Goal: Task Accomplishment & Management: Use online tool/utility

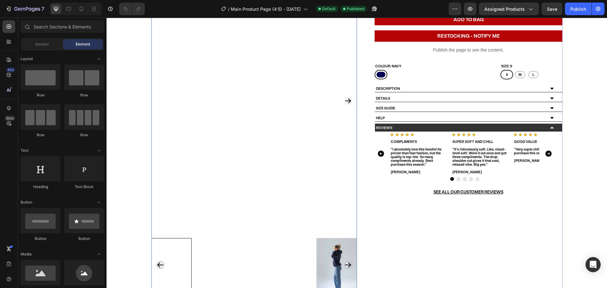
scroll to position [105, 0]
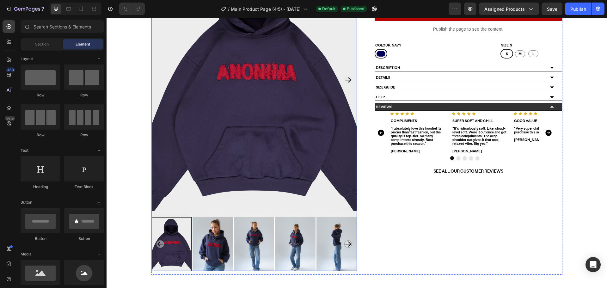
click at [256, 233] on div at bounding box center [254, 244] width 40 height 54
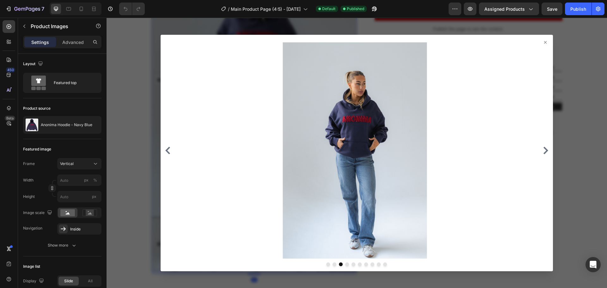
click at [543, 43] on icon at bounding box center [545, 42] width 5 height 5
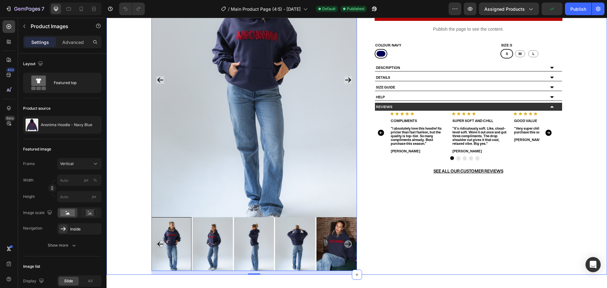
click at [128, 239] on div "ENDS [DATE] 10PM Product Badge Product Images 12 Anonima Hoodie - Navy Blue Pro…" at bounding box center [356, 109] width 491 height 332
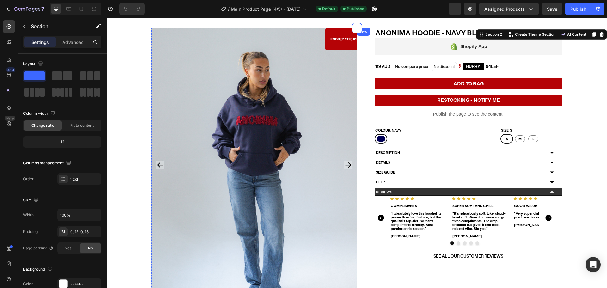
scroll to position [0, 0]
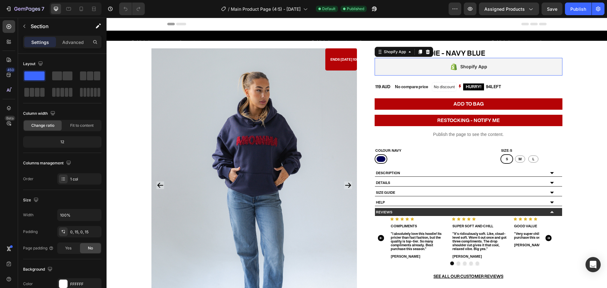
click at [388, 50] on div "Shopify App" at bounding box center [404, 52] width 58 height 10
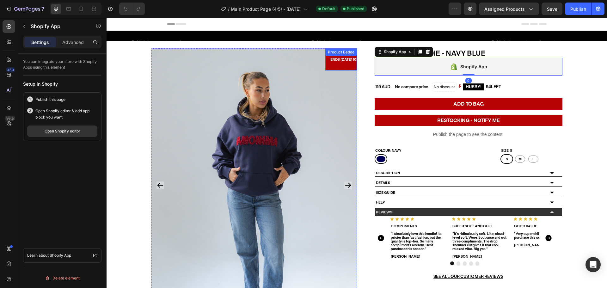
click at [346, 52] on div "Product Badge" at bounding box center [341, 52] width 29 height 6
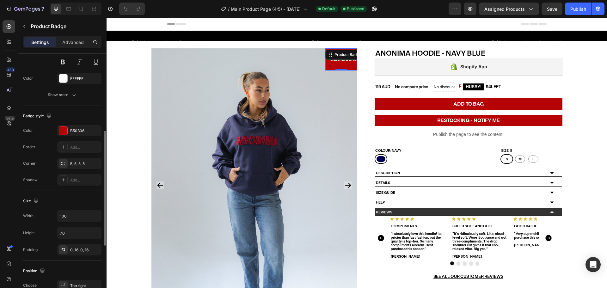
scroll to position [233, 0]
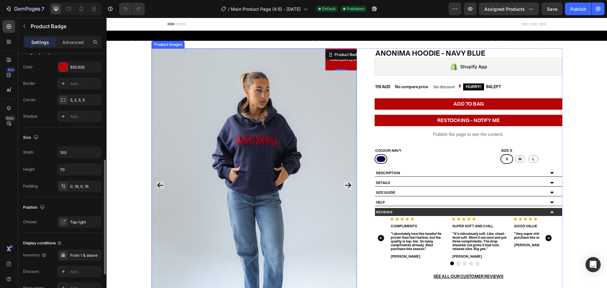
click at [212, 70] on img at bounding box center [253, 185] width 205 height 274
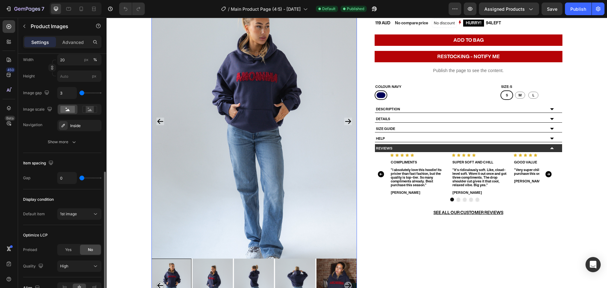
scroll to position [84, 0]
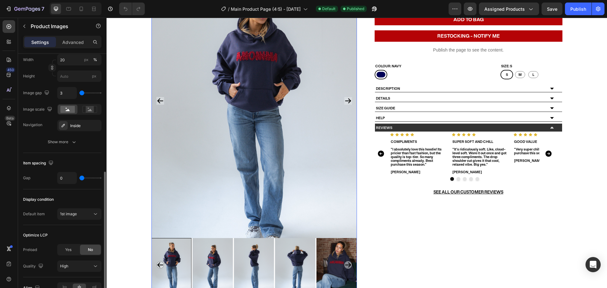
type input "1"
type input "4"
click at [84, 177] on input "range" at bounding box center [90, 177] width 22 height 1
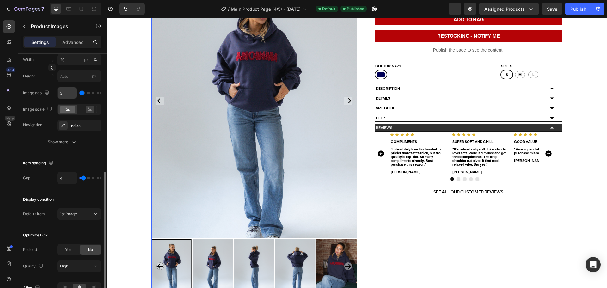
click at [64, 94] on input "3" at bounding box center [67, 92] width 19 height 11
type input "4"
click at [78, 161] on div "Item spacing" at bounding box center [62, 163] width 78 height 10
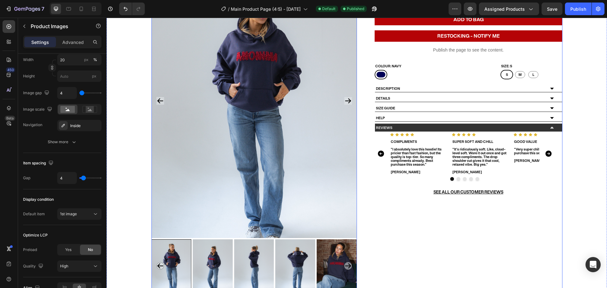
click at [438, 235] on div "Anonima Hoodie - Navy Blue Product Title Shopify App Shopify App Row 119 AUD Pr…" at bounding box center [459, 130] width 205 height 333
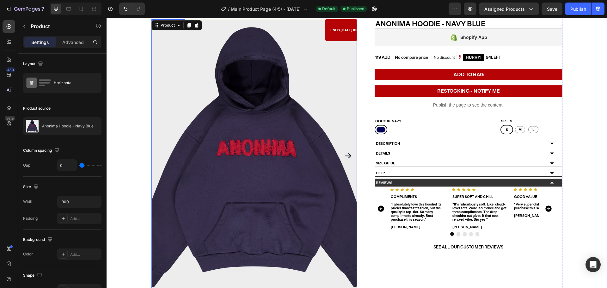
scroll to position [0, 0]
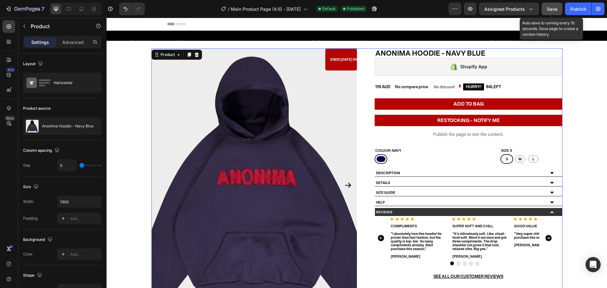
click at [555, 8] on span "Save" at bounding box center [552, 8] width 10 height 5
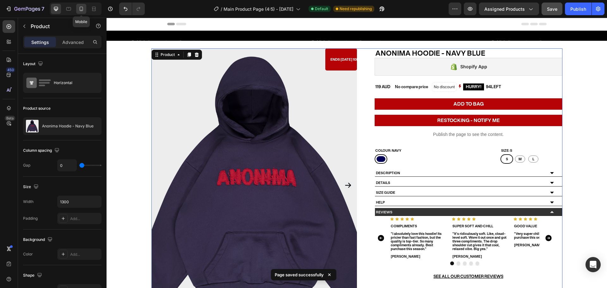
click at [80, 8] on icon at bounding box center [81, 9] width 6 height 6
type input "100%"
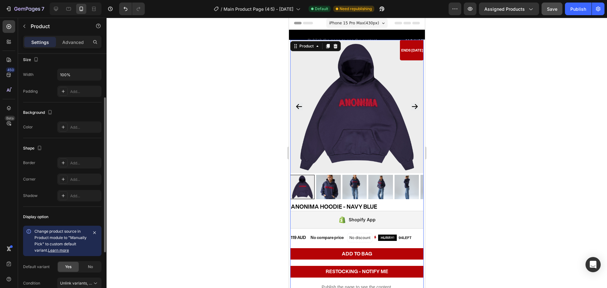
scroll to position [148, 0]
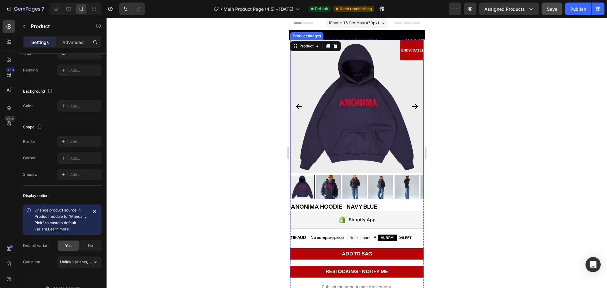
click at [360, 70] on img at bounding box center [356, 106] width 133 height 133
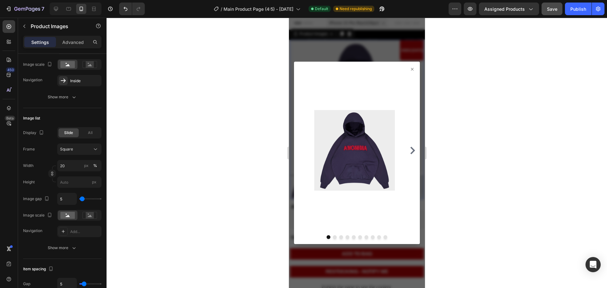
scroll to position [0, 0]
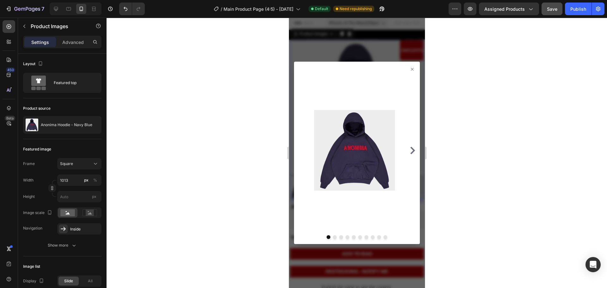
drag, startPoint x: 410, startPoint y: 68, endPoint x: 401, endPoint y: 73, distance: 9.8
click at [409, 68] on div at bounding box center [357, 153] width 126 height 182
click at [409, 68] on icon at bounding box center [411, 69] width 5 height 5
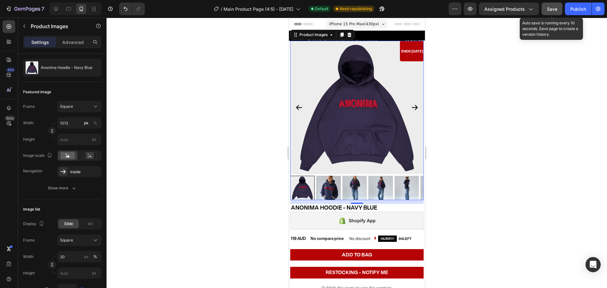
click at [555, 8] on span "Save" at bounding box center [552, 8] width 10 height 5
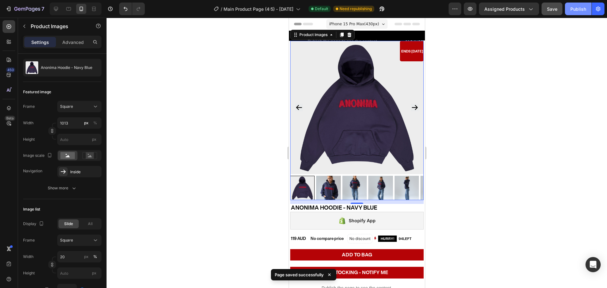
click at [576, 8] on div "Publish" at bounding box center [578, 9] width 16 height 7
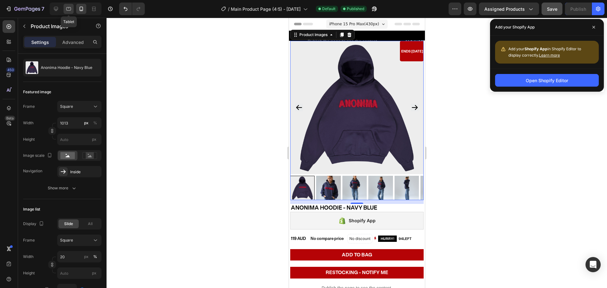
click at [67, 8] on icon at bounding box center [68, 8] width 5 height 3
type input "16"
type input "4"
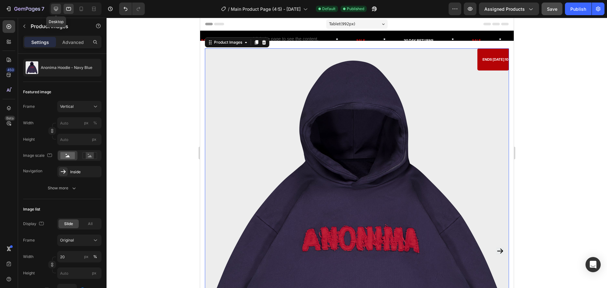
click at [57, 10] on icon at bounding box center [56, 9] width 4 height 4
type input "4"
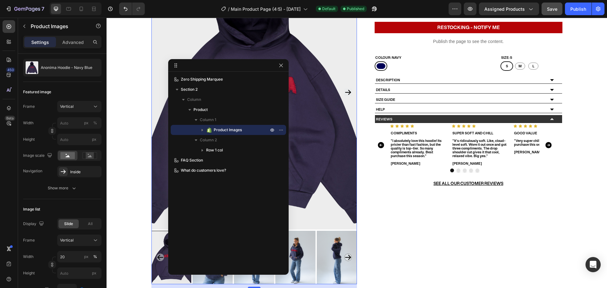
scroll to position [198, 0]
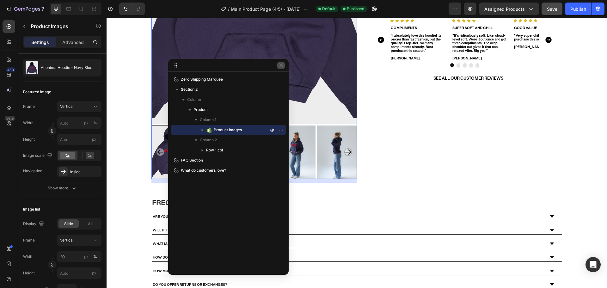
click at [281, 65] on icon "button" at bounding box center [280, 65] width 5 height 5
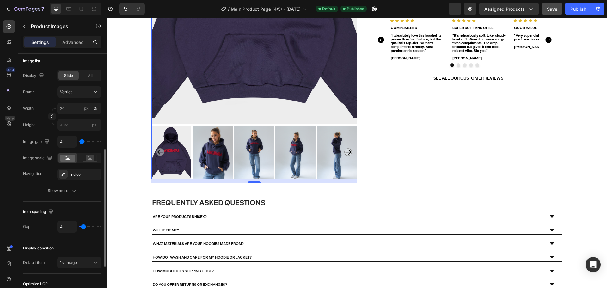
scroll to position [248, 0]
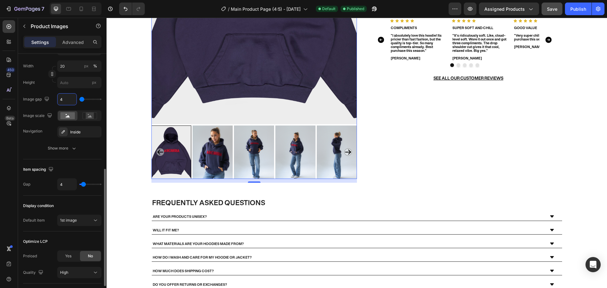
type input "5"
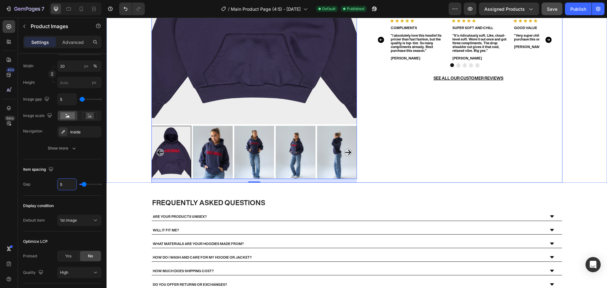
click at [490, 164] on div "Anonima Hoodie - Navy Blue Product Title Shopify App Shopify App Row 119 AUD Pr…" at bounding box center [459, 16] width 205 height 333
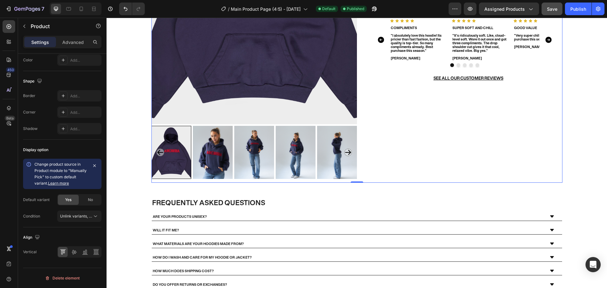
scroll to position [0, 0]
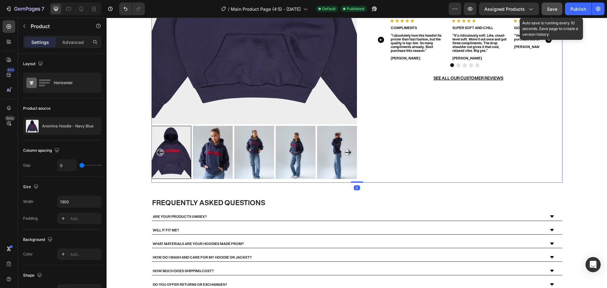
click at [557, 7] on span "Save" at bounding box center [552, 8] width 10 height 5
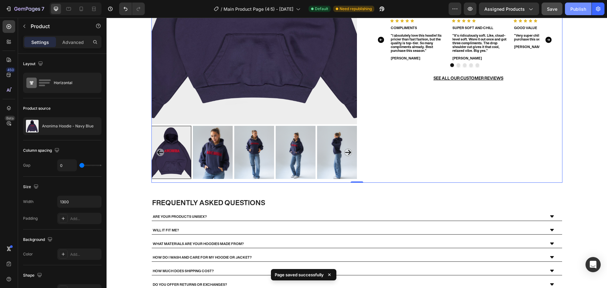
click at [573, 9] on div "Publish" at bounding box center [578, 9] width 16 height 7
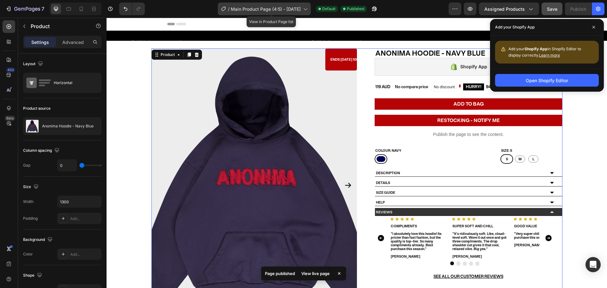
click at [308, 6] on icon at bounding box center [305, 9] width 6 height 6
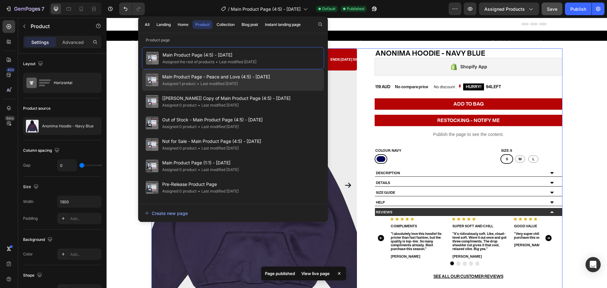
click at [266, 75] on span "Main Product Page - Peace and Love (4:5) - [DATE]" at bounding box center [216, 77] width 108 height 8
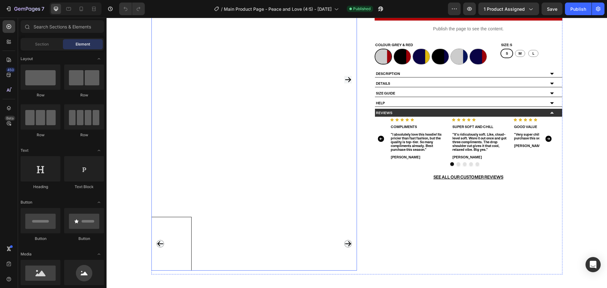
scroll to position [21, 0]
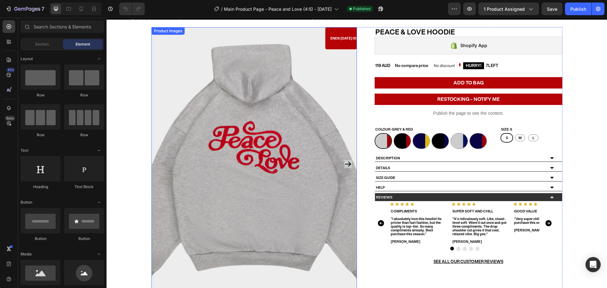
click at [278, 58] on img at bounding box center [253, 164] width 205 height 274
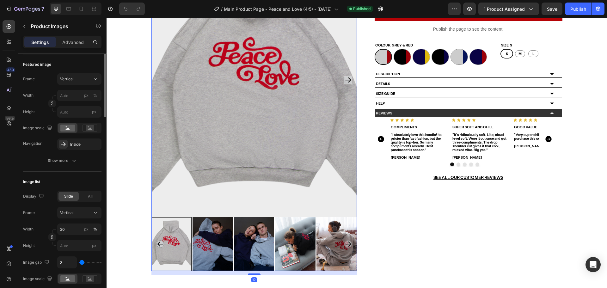
scroll to position [106, 0]
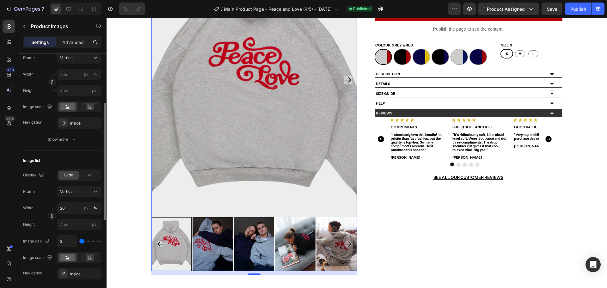
type input "0"
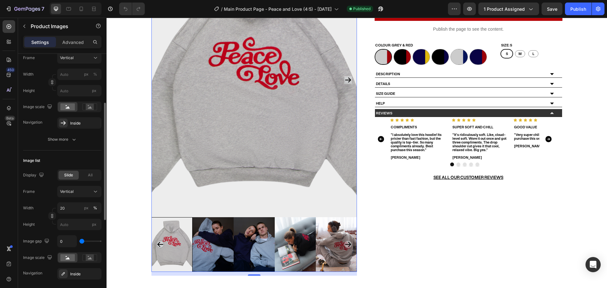
type input "9"
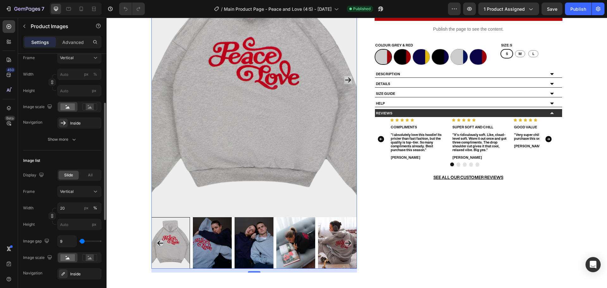
type input "19"
type input "28"
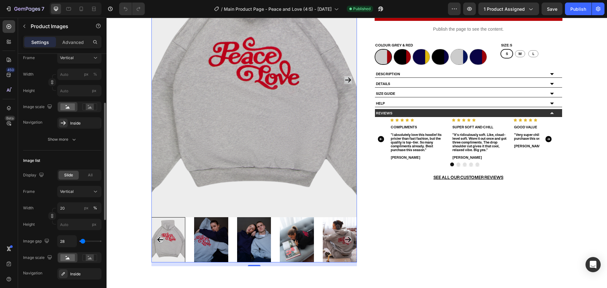
type input "37"
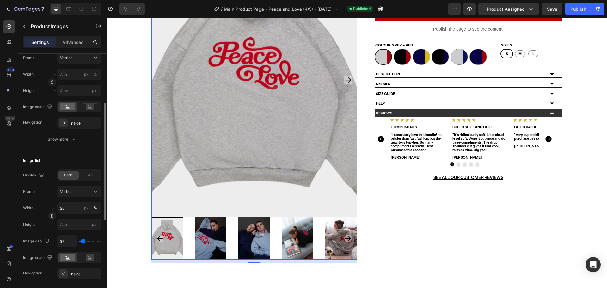
type input "28"
type input "0"
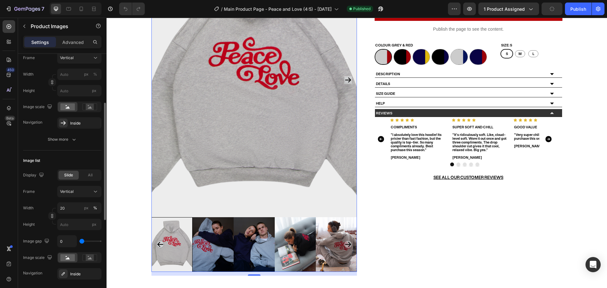
drag, startPoint x: 82, startPoint y: 241, endPoint x: 76, endPoint y: 241, distance: 5.1
type input "0"
click at [80, 242] on input "range" at bounding box center [90, 241] width 22 height 1
type input "5"
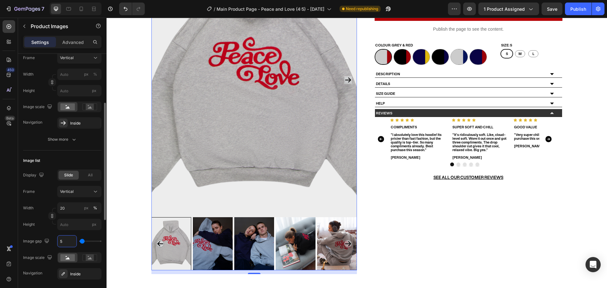
type input "5"
click at [89, 161] on div "Image list" at bounding box center [62, 161] width 78 height 10
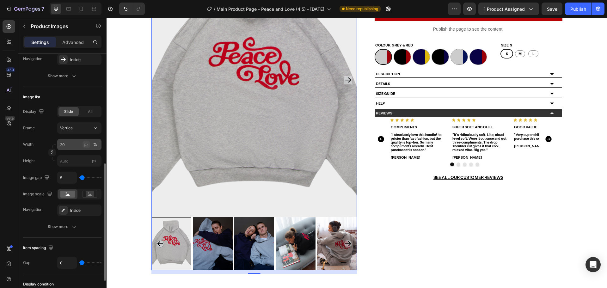
scroll to position [191, 0]
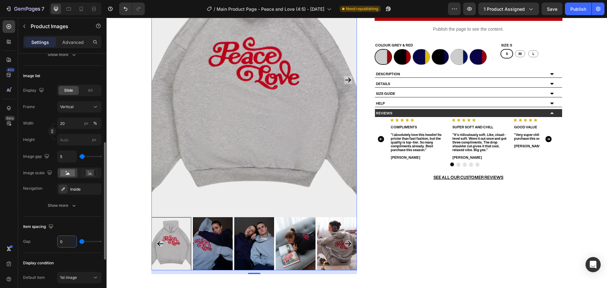
type input "5"
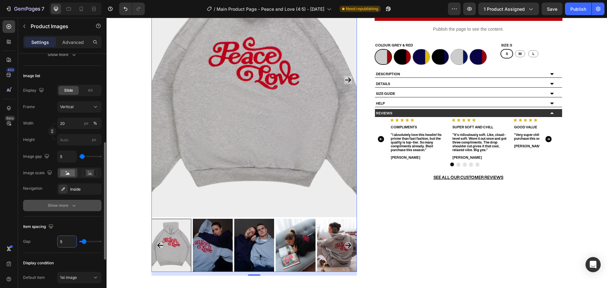
type input "5"
click at [38, 209] on button "Show more" at bounding box center [62, 205] width 78 height 11
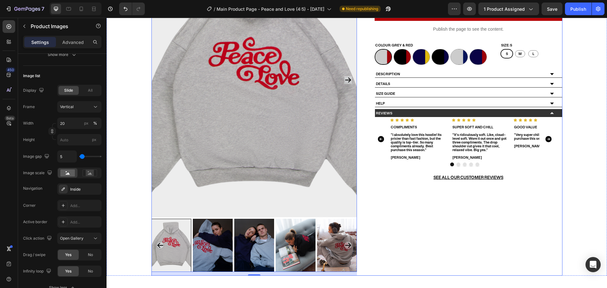
click at [481, 241] on div "Peace & Love Hoodie Product Title Shopify App Shopify App Row 119 AUD Product P…" at bounding box center [459, 109] width 205 height 333
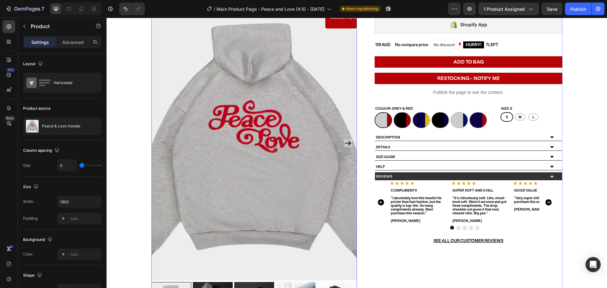
scroll to position [0, 0]
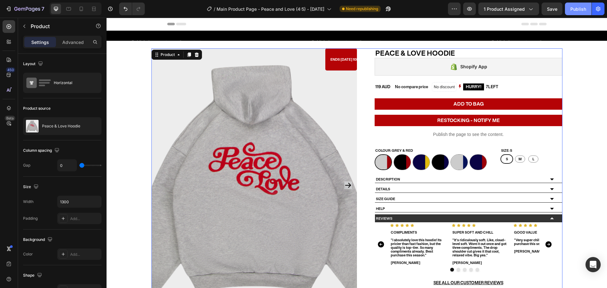
click at [578, 8] on div "Publish" at bounding box center [578, 9] width 16 height 7
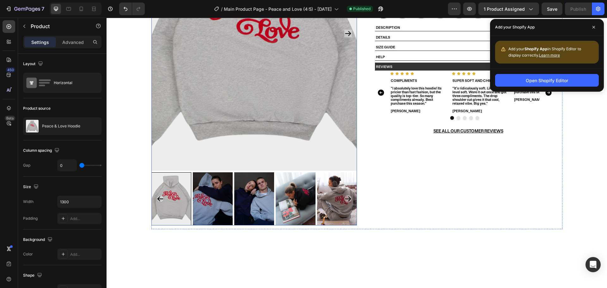
scroll to position [4, 0]
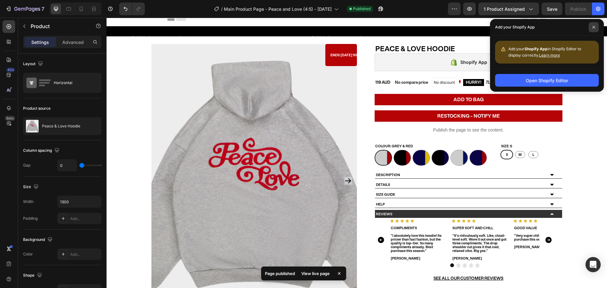
click at [596, 27] on span at bounding box center [594, 27] width 10 height 10
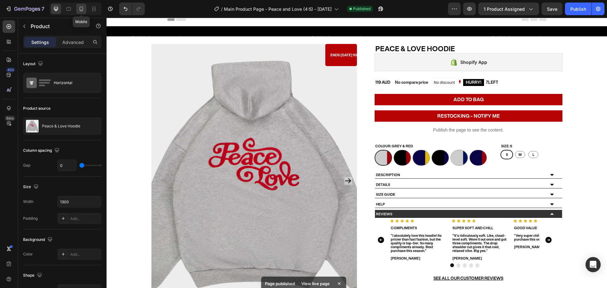
click at [80, 7] on icon at bounding box center [81, 9] width 3 height 4
type input "100%"
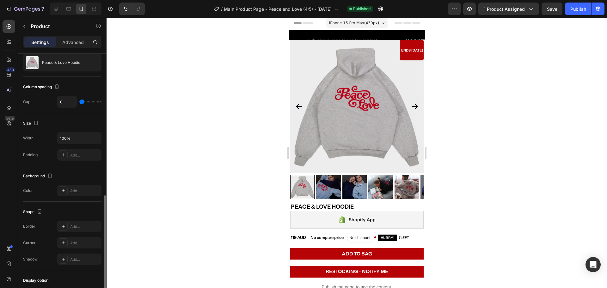
scroll to position [158, 0]
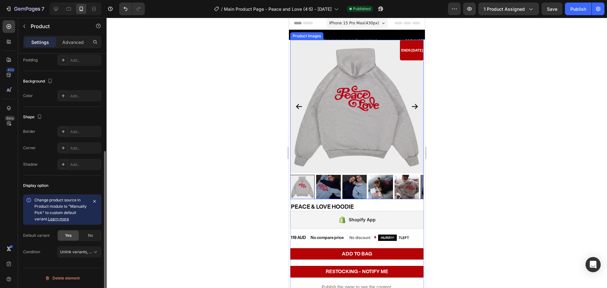
click at [353, 76] on img at bounding box center [356, 106] width 133 height 133
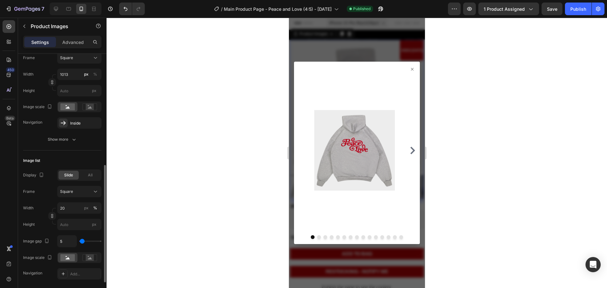
scroll to position [148, 0]
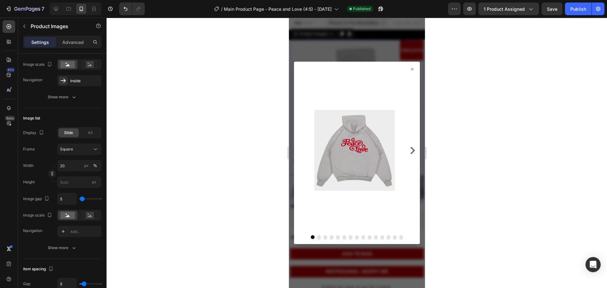
click at [409, 69] on icon at bounding box center [411, 69] width 5 height 5
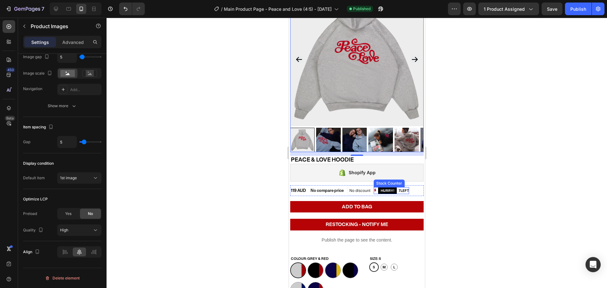
scroll to position [0, 0]
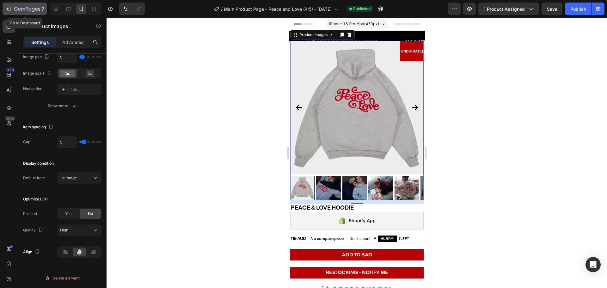
click at [21, 9] on icon "button" at bounding box center [23, 9] width 4 height 3
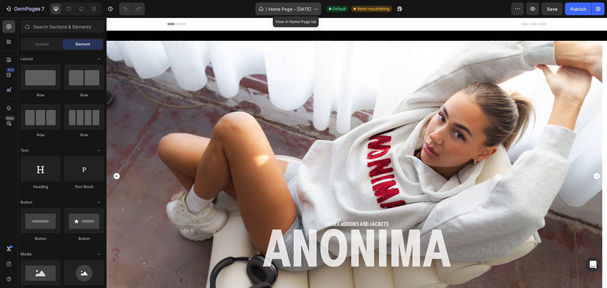
click at [294, 6] on span "Home Page - 20 June 2025" at bounding box center [289, 9] width 43 height 7
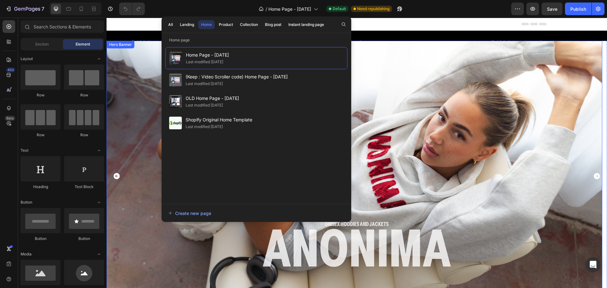
click at [536, 71] on div "Background Image" at bounding box center [355, 176] width 496 height 270
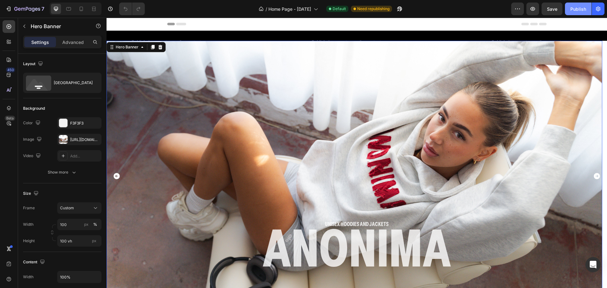
click at [582, 3] on button "Publish" at bounding box center [578, 9] width 27 height 13
click at [342, 225] on h2 "Unisex Hoodies and Jackets" at bounding box center [357, 224] width 500 height 8
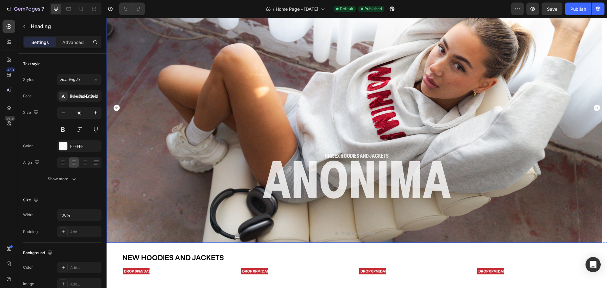
scroll to position [62, 0]
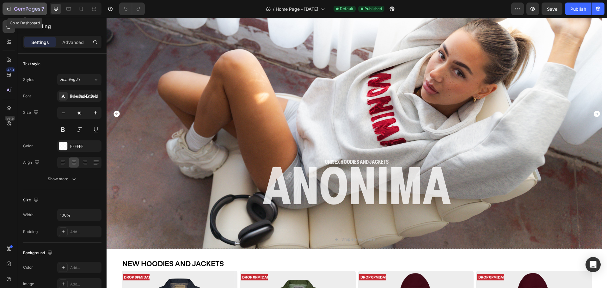
click at [15, 3] on button "7" at bounding box center [25, 9] width 45 height 13
